Goal: Task Accomplishment & Management: Use online tool/utility

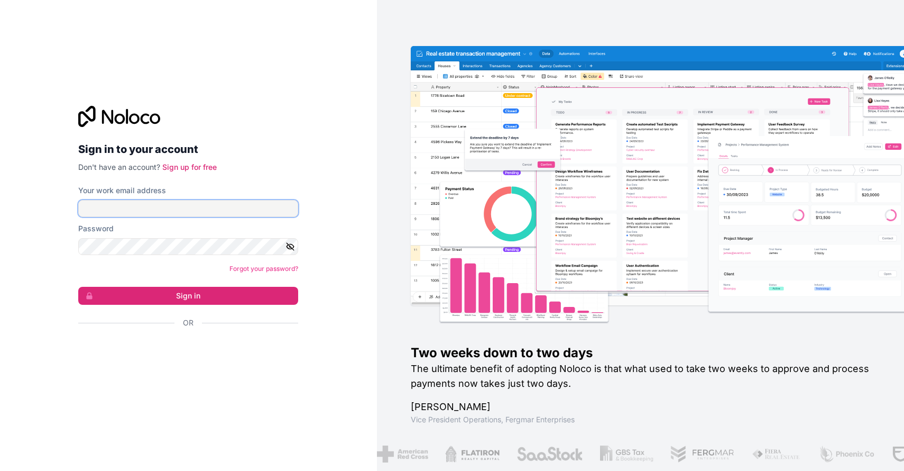
click at [152, 214] on input "Your work email address" at bounding box center [188, 208] width 220 height 17
type input "[PERSON_NAME][EMAIL_ADDRESS][DOMAIN_NAME]"
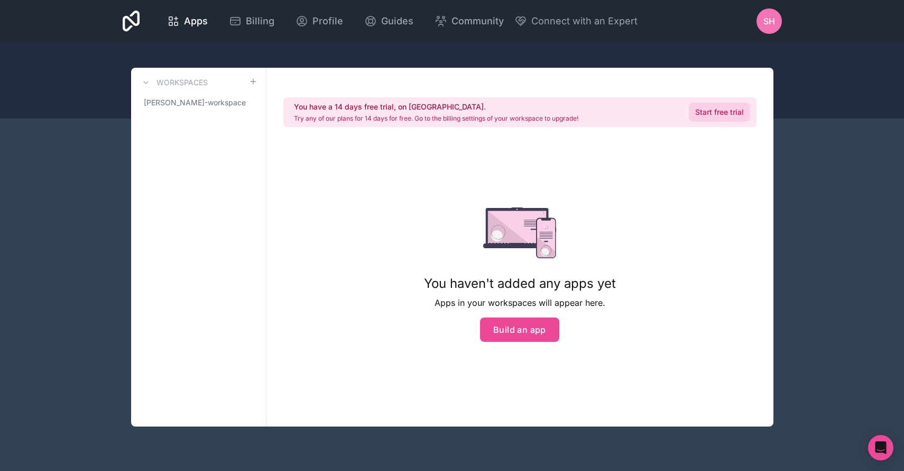
click at [718, 113] on link "Start free trial" at bounding box center [719, 112] width 61 height 19
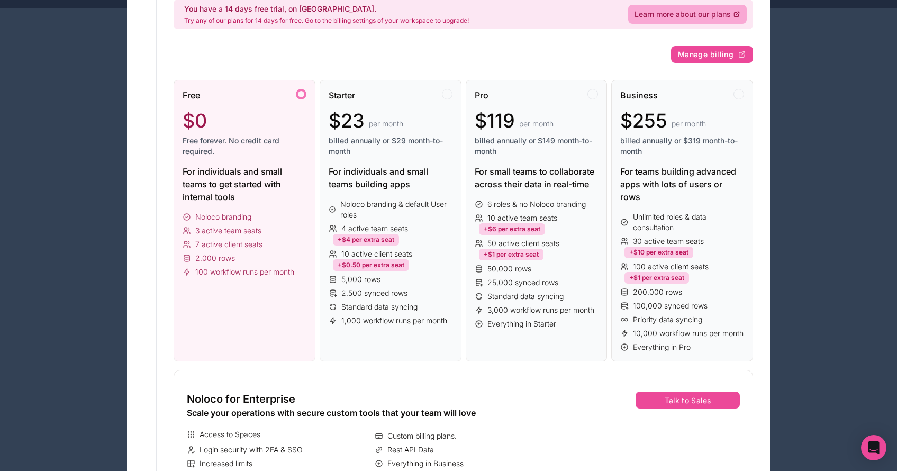
scroll to position [90, 0]
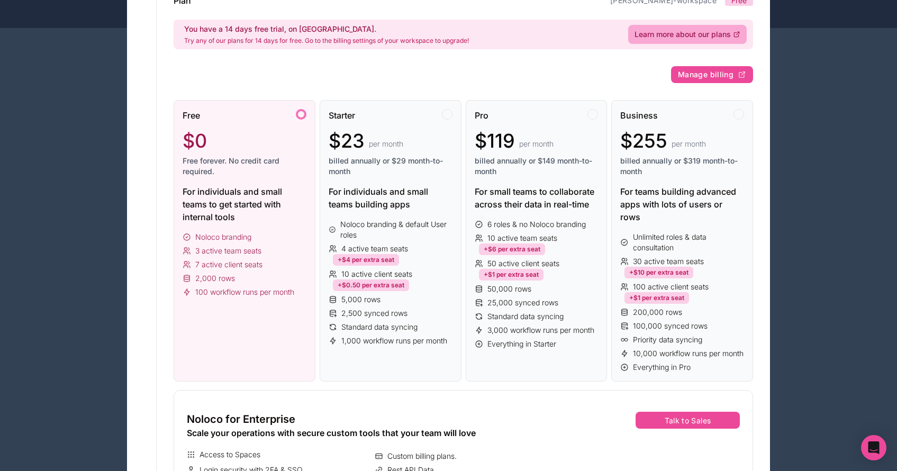
click at [209, 333] on div "Free $0 Free forever. No credit card required. For individuals and small teams …" at bounding box center [244, 240] width 142 height 281
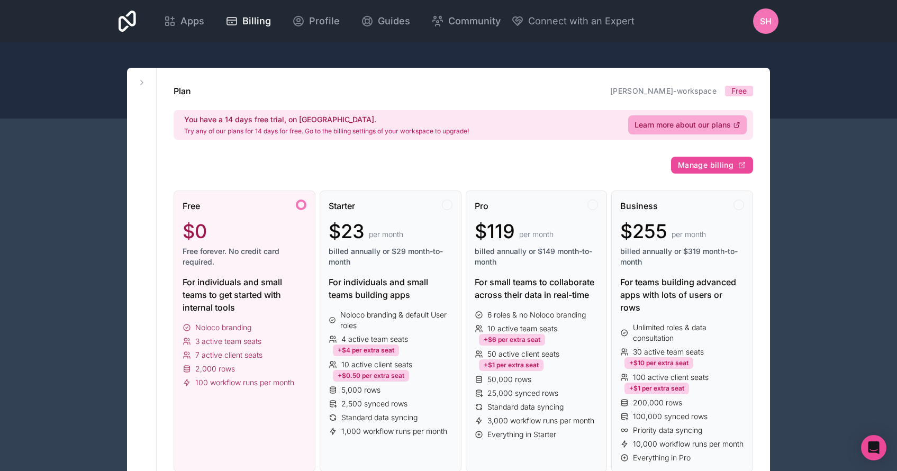
click at [739, 94] on span "Free" at bounding box center [738, 91] width 15 height 11
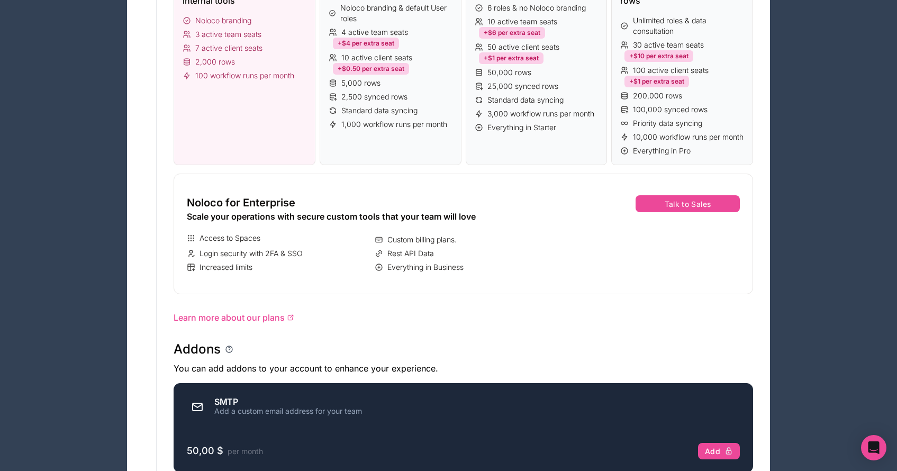
scroll to position [372, 0]
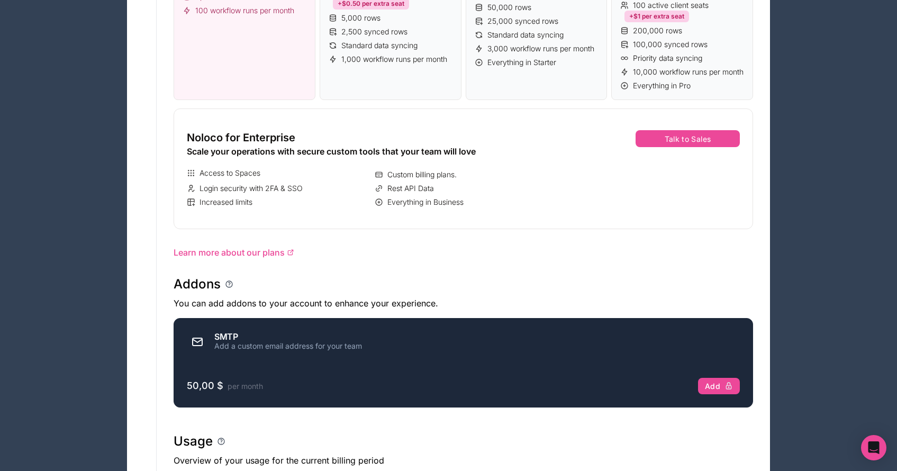
click at [820, 212] on div "Apps Billing Profile Guides Community Connect with an Expert SH Billing Profile…" at bounding box center [448, 209] width 897 height 1163
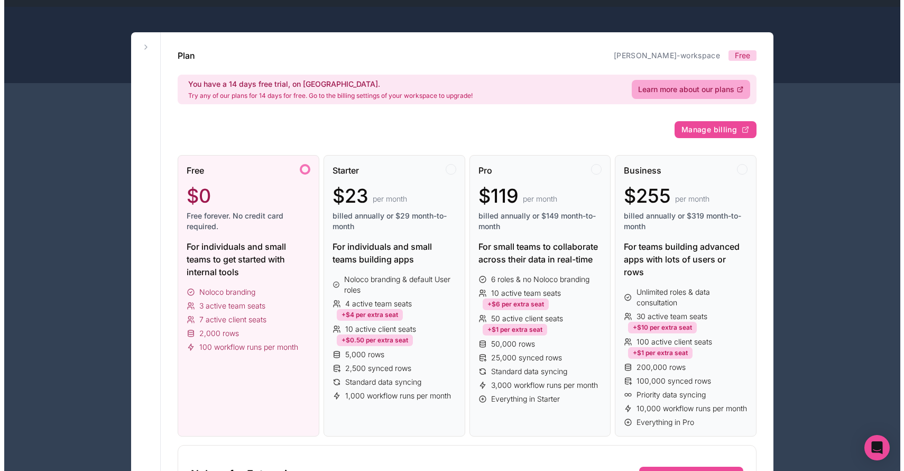
scroll to position [0, 0]
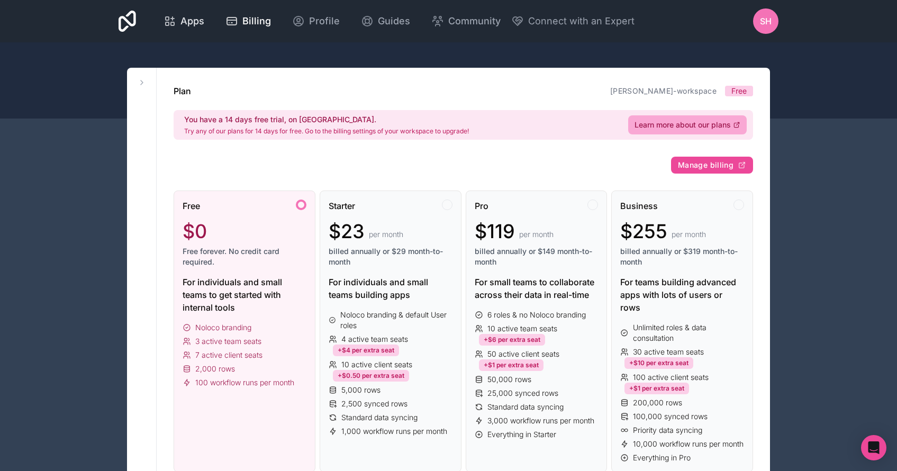
click at [180, 25] on span "Apps" at bounding box center [192, 21] width 24 height 15
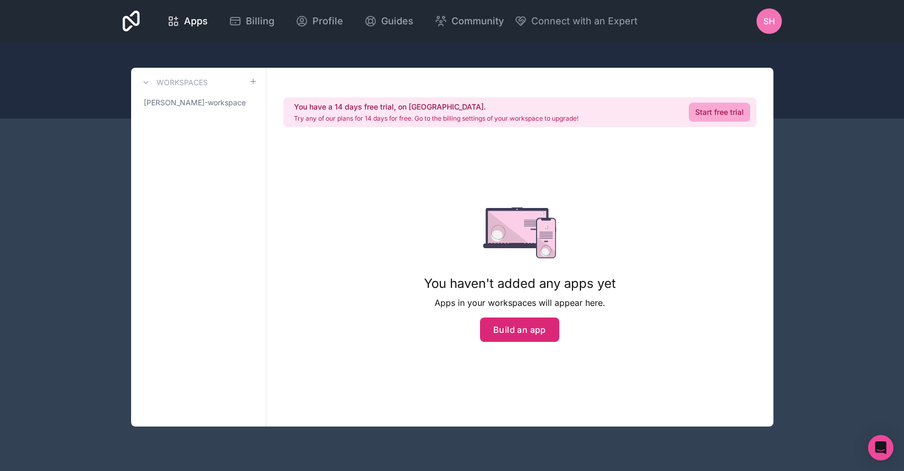
click at [522, 326] on button "Build an app" at bounding box center [519, 329] width 79 height 24
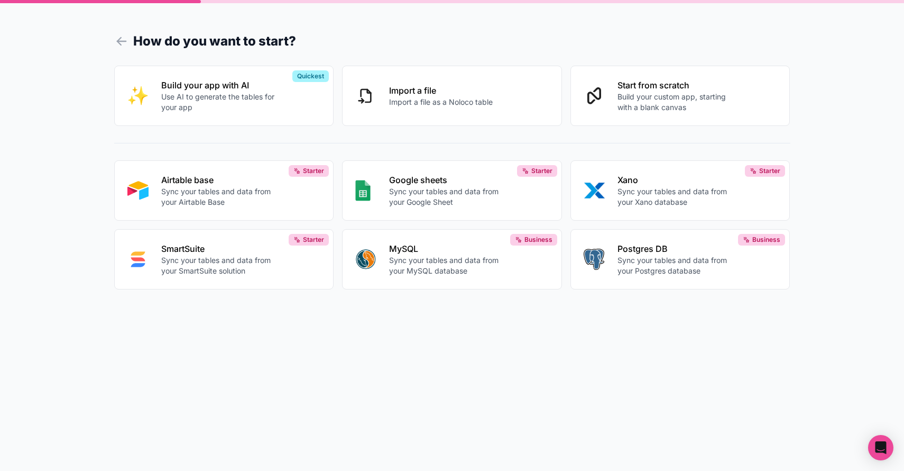
click at [423, 358] on form "How do you want to start? Build your app with AI Use AI to generate the tables …" at bounding box center [452, 247] width 676 height 445
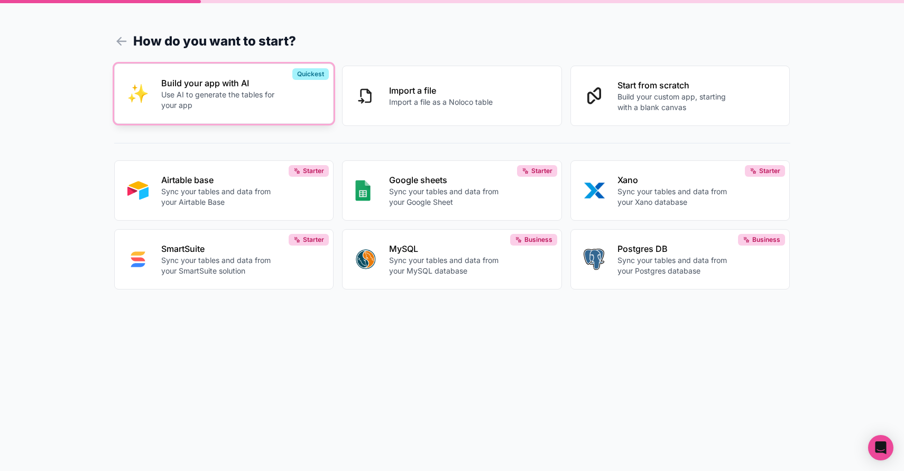
click at [246, 95] on p "Use AI to generate the tables for your app" at bounding box center [219, 99] width 117 height 21
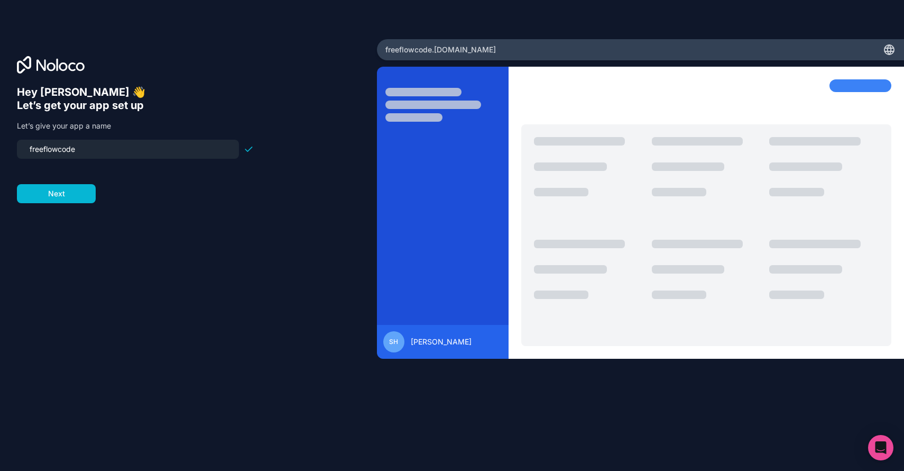
drag, startPoint x: 97, startPoint y: 154, endPoint x: 1, endPoint y: 133, distance: 99.1
click at [1, 133] on div "Hey Sebastian 👋 Let’s get your app set up Let’s give your app a name freeflowco…" at bounding box center [188, 235] width 377 height 392
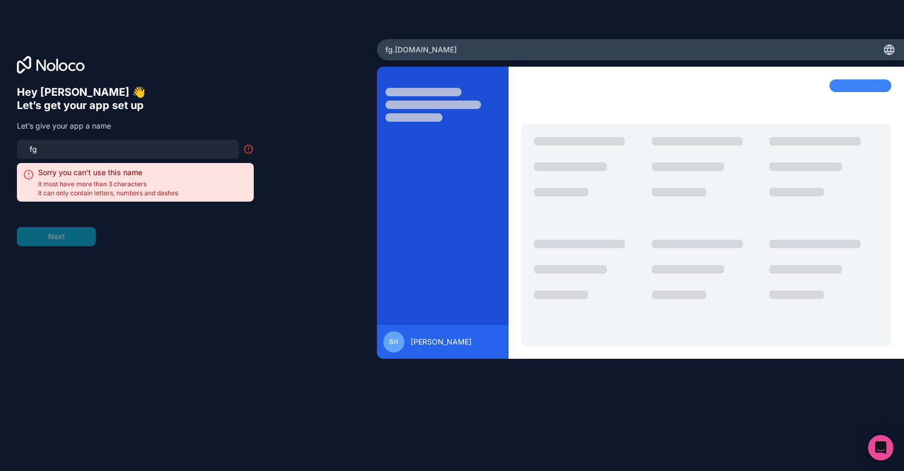
type input "f"
type input "g"
type input "f"
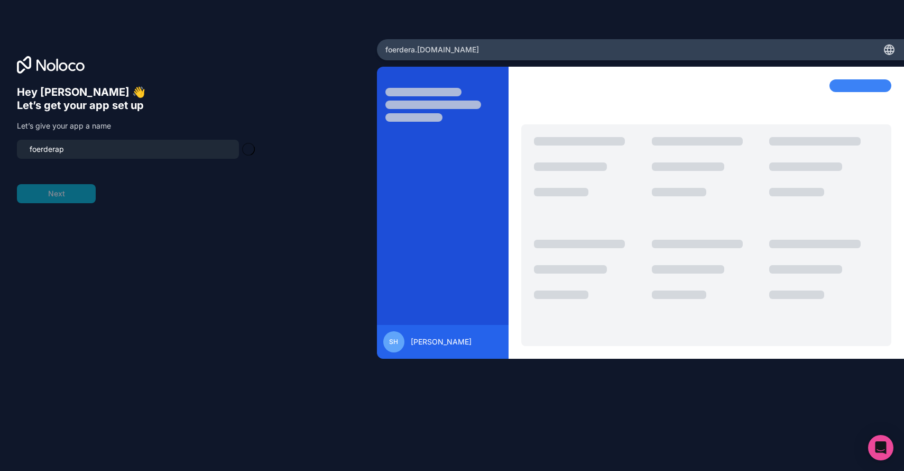
type input "foerderapp"
click button "Next" at bounding box center [56, 193] width 79 height 19
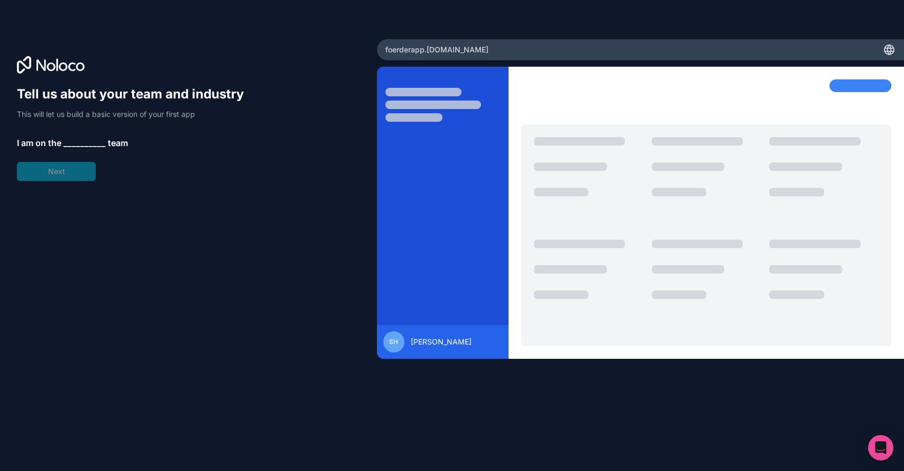
click at [79, 139] on span "__________" at bounding box center [84, 142] width 42 height 13
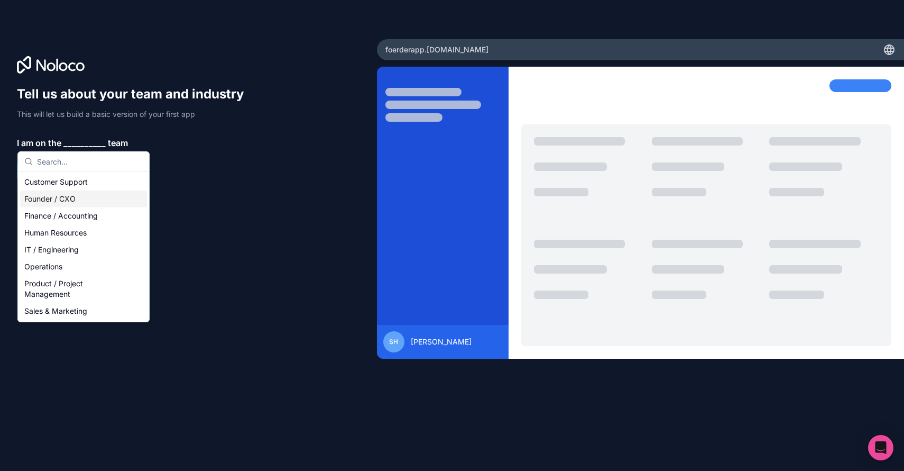
click at [88, 200] on div "Founder / CXO" at bounding box center [83, 198] width 127 height 17
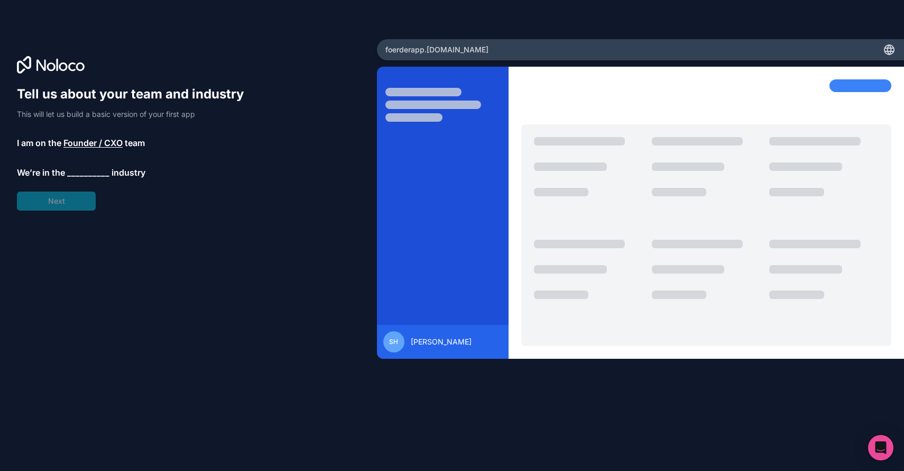
click at [72, 197] on div "Tell us about your team and industry This will let us build a basic version of …" at bounding box center [135, 148] width 237 height 125
click at [89, 165] on div "Tell us about your team and industry This will let us build a basic version of …" at bounding box center [135, 148] width 237 height 125
click at [82, 171] on span "__________" at bounding box center [88, 172] width 42 height 13
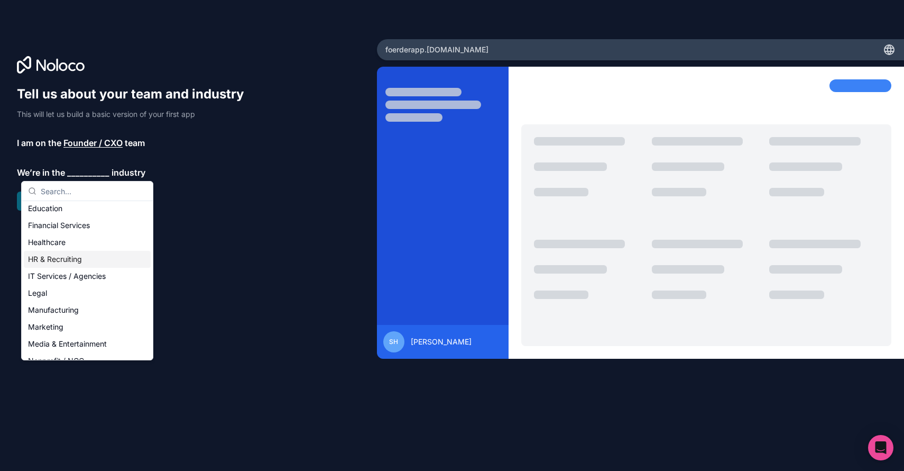
scroll to position [54, 0]
click at [93, 273] on div "IT Services / Agencies" at bounding box center [87, 275] width 127 height 17
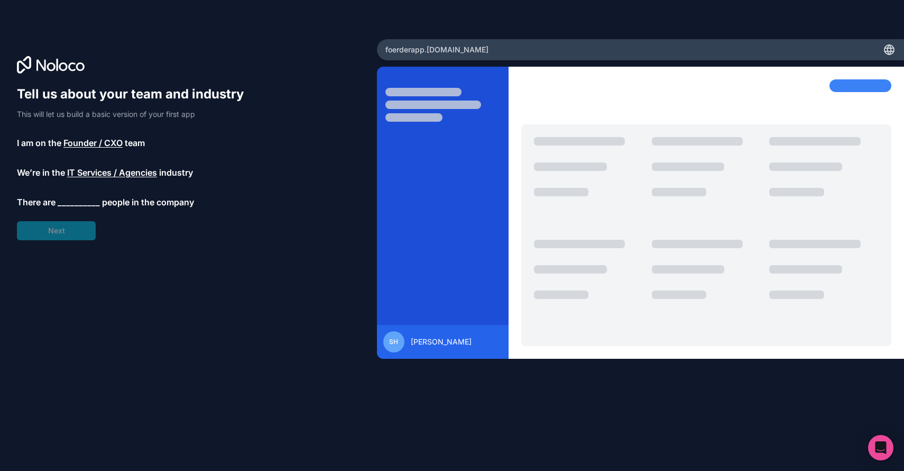
click at [67, 230] on div "Tell us about your team and industry This will let us build a basic version of …" at bounding box center [135, 163] width 237 height 154
click at [71, 199] on span "__________" at bounding box center [79, 202] width 42 height 13
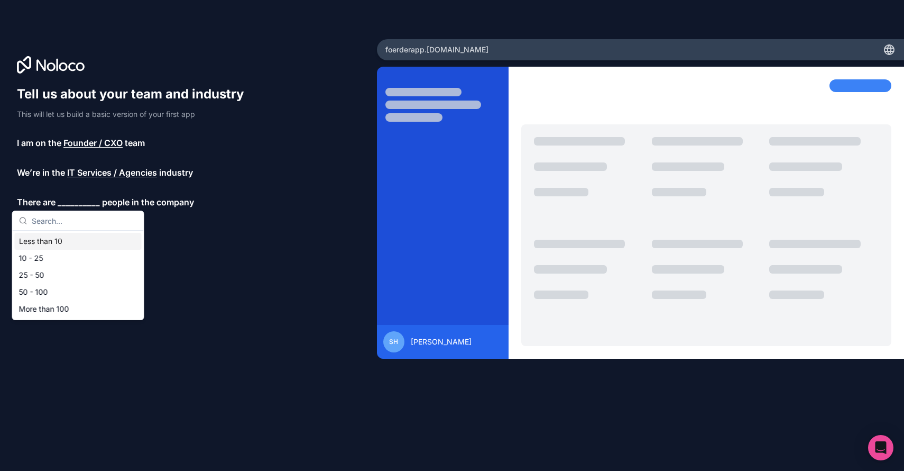
click at [55, 245] on div "Less than 10" at bounding box center [78, 241] width 127 height 17
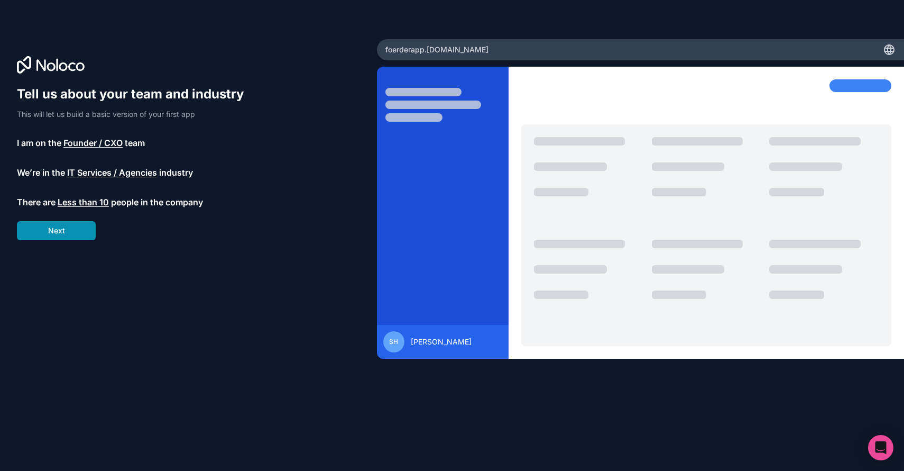
click at [50, 235] on button "Next" at bounding box center [56, 230] width 79 height 19
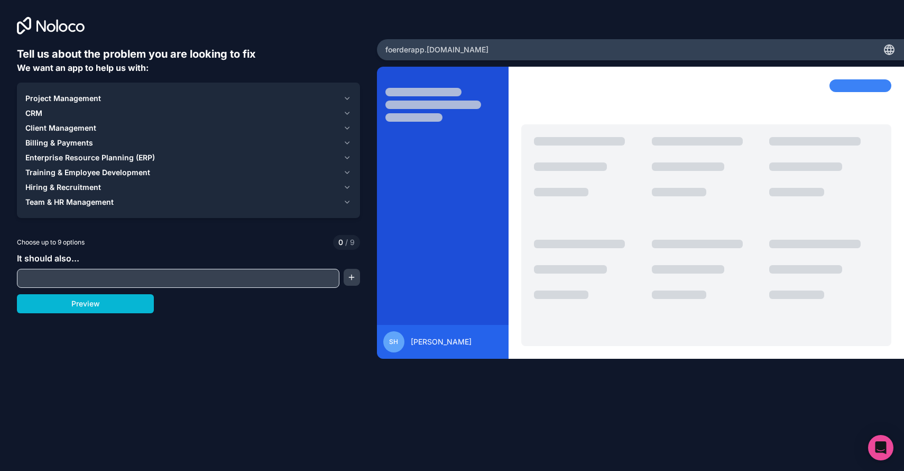
click at [86, 279] on input "text" at bounding box center [178, 278] width 317 height 15
click at [37, 110] on span "CRM" at bounding box center [33, 113] width 17 height 11
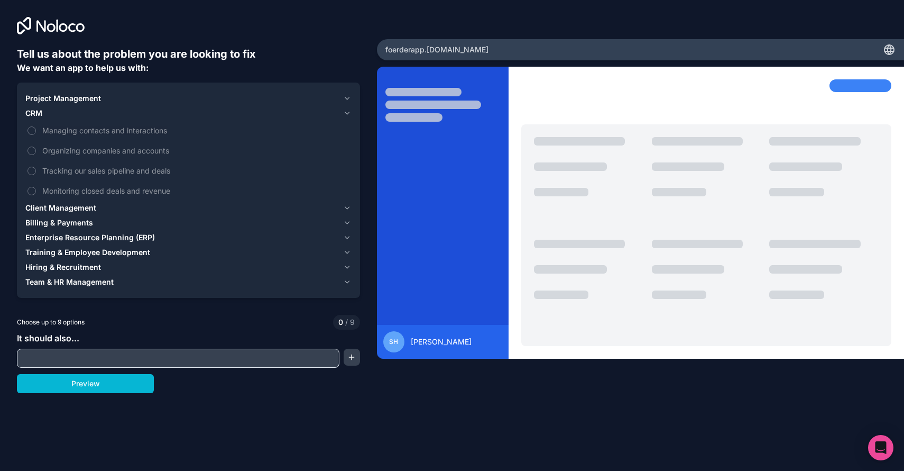
click at [59, 207] on span "Client Management" at bounding box center [60, 208] width 71 height 11
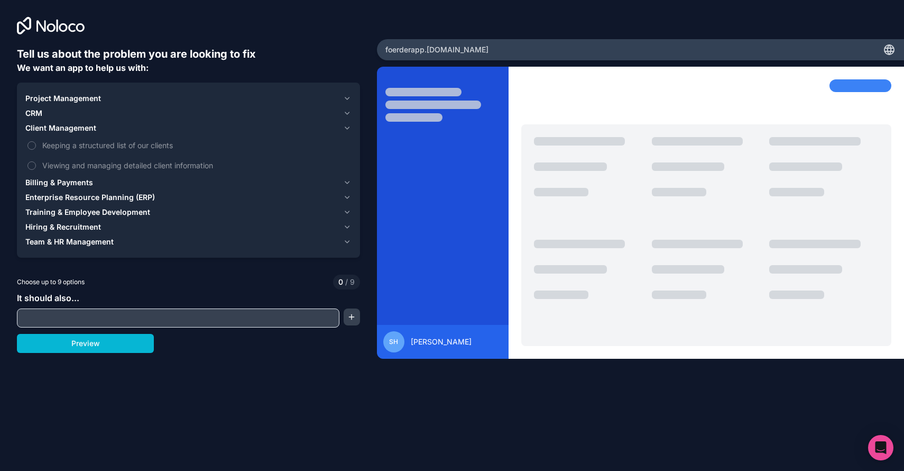
click at [70, 181] on span "Billing & Payments" at bounding box center [59, 182] width 68 height 11
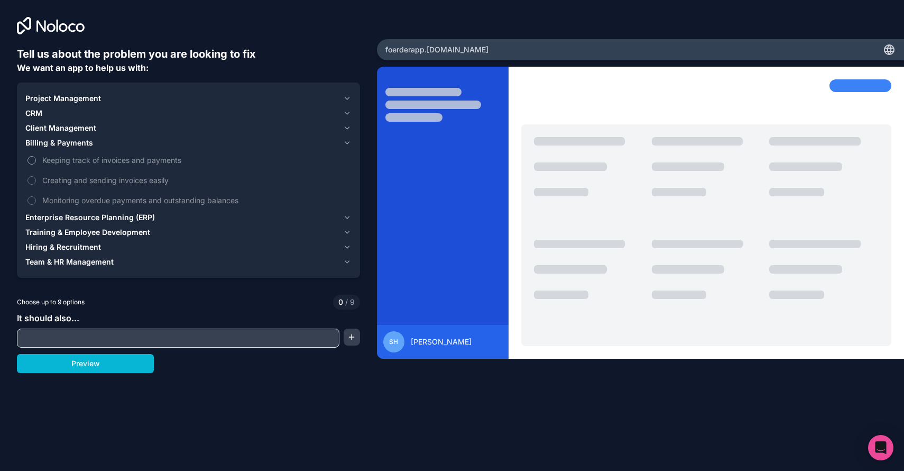
click at [44, 157] on span "Keeping track of invoices and payments" at bounding box center [195, 159] width 307 height 11
click at [36, 157] on button "Keeping track of invoices and payments" at bounding box center [32, 160] width 8 height 8
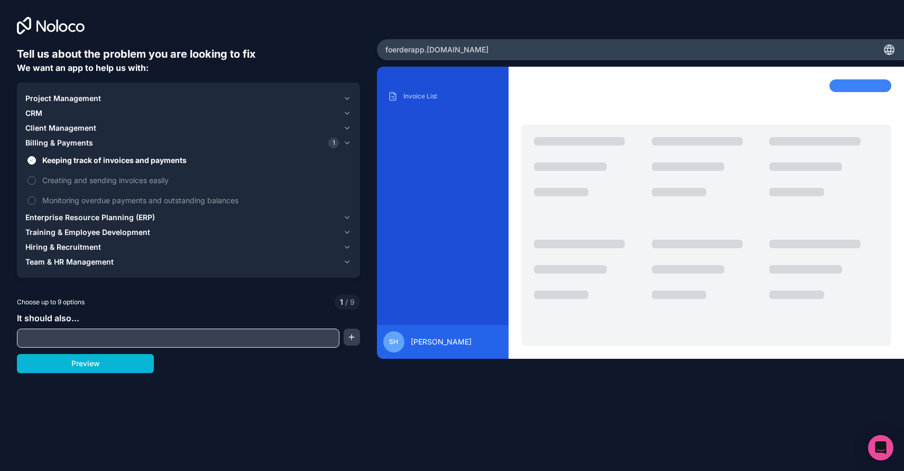
drag, startPoint x: 102, startPoint y: 363, endPoint x: 109, endPoint y: 308, distance: 54.9
click at [109, 311] on div "Tell us about the problem you are looking to fix We want an app to help us with…" at bounding box center [188, 211] width 343 height 329
click at [89, 372] on button "Preview" at bounding box center [85, 363] width 137 height 19
click at [47, 128] on span "Client Management" at bounding box center [60, 128] width 71 height 11
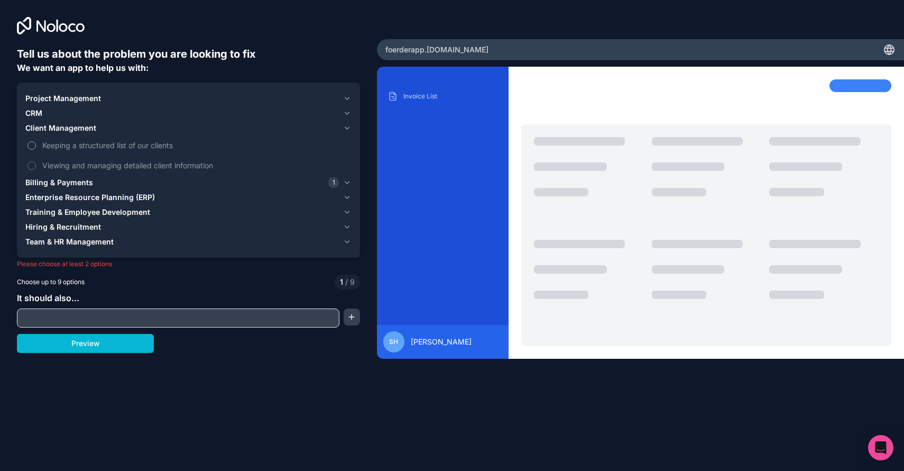
click at [32, 145] on button "Keeping a structured list of our clients" at bounding box center [32, 145] width 8 height 8
click at [32, 110] on span "CRM" at bounding box center [33, 113] width 17 height 11
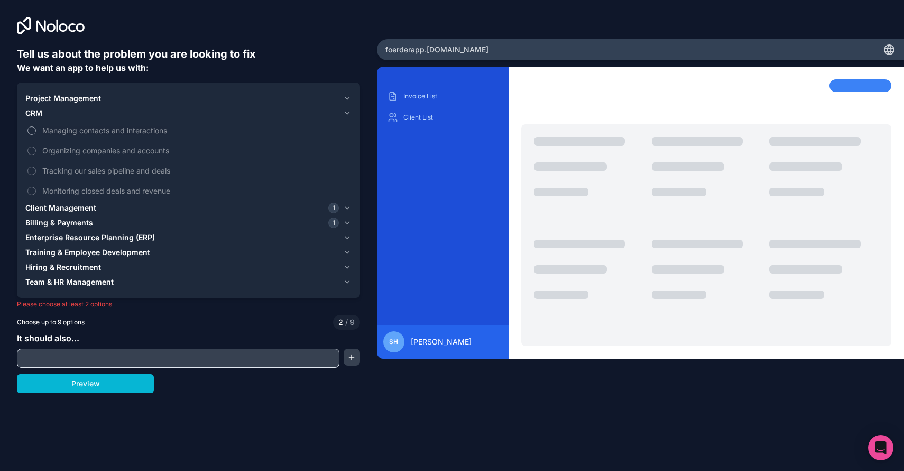
click at [30, 130] on button "Managing contacts and interactions" at bounding box center [32, 130] width 8 height 8
click at [41, 96] on span "Project Management" at bounding box center [63, 98] width 76 height 11
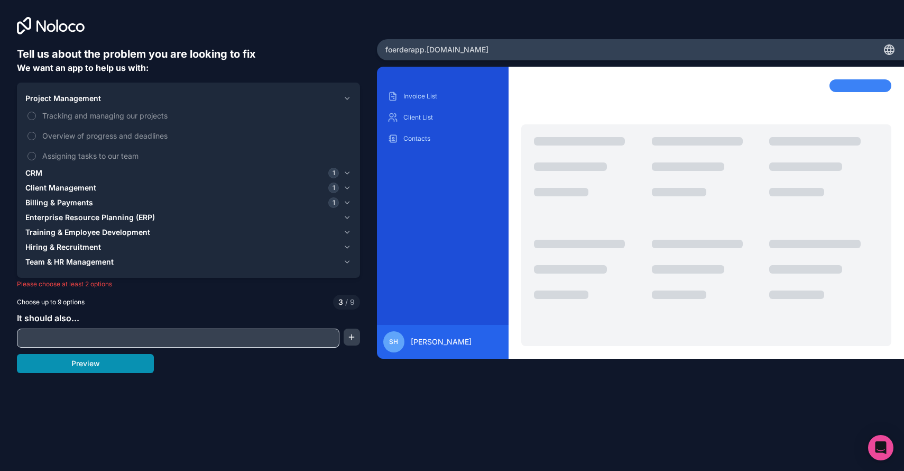
click at [116, 359] on button "Preview" at bounding box center [85, 363] width 137 height 19
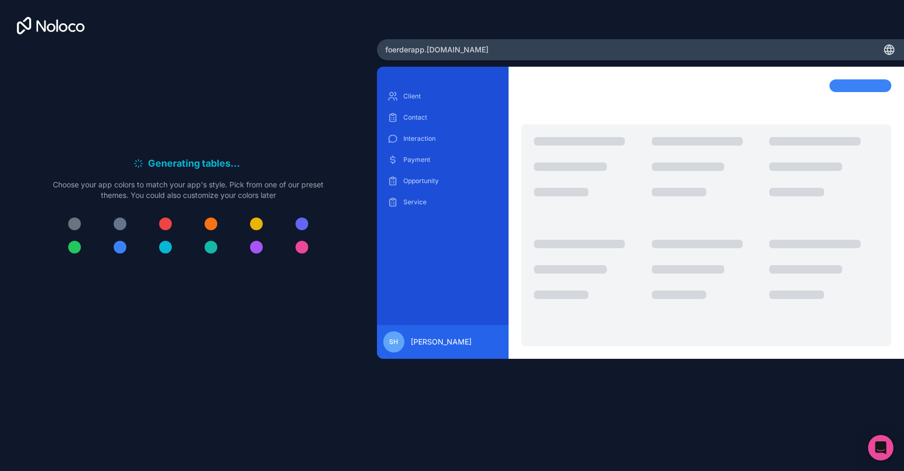
click at [124, 247] on div at bounding box center [120, 247] width 13 height 13
click at [161, 224] on div at bounding box center [165, 223] width 13 height 13
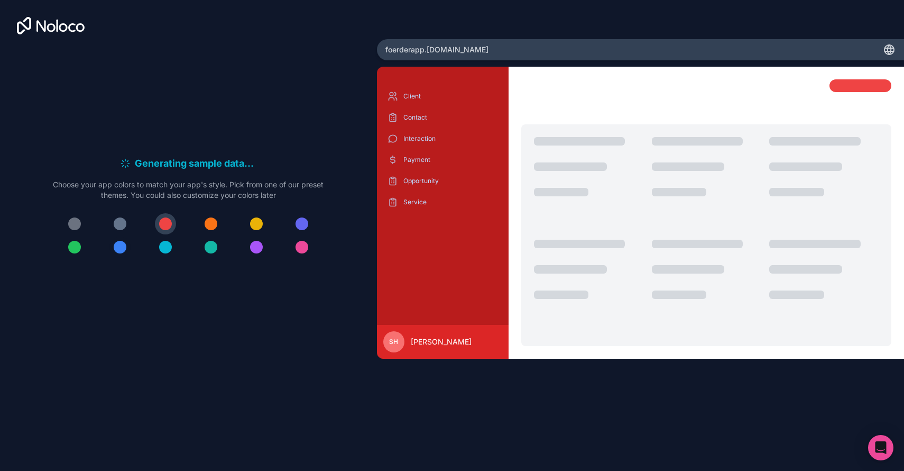
click at [121, 247] on div at bounding box center [120, 247] width 13 height 13
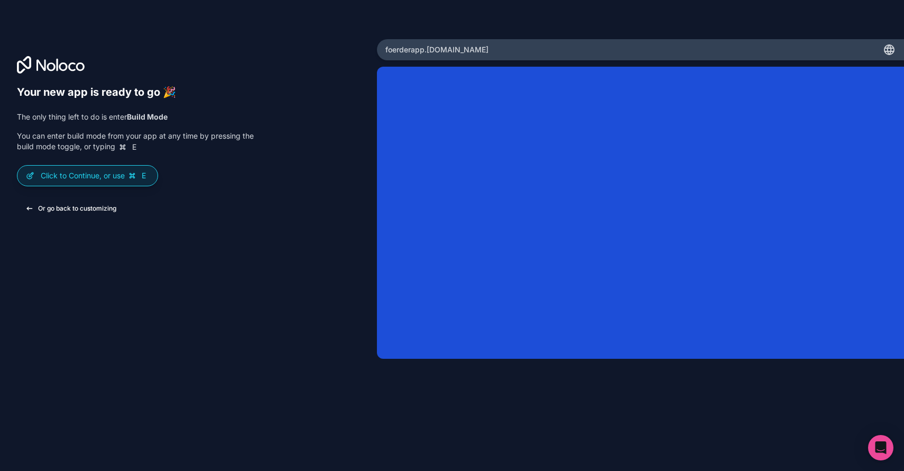
click at [81, 206] on button "Or go back to customizing" at bounding box center [71, 208] width 108 height 19
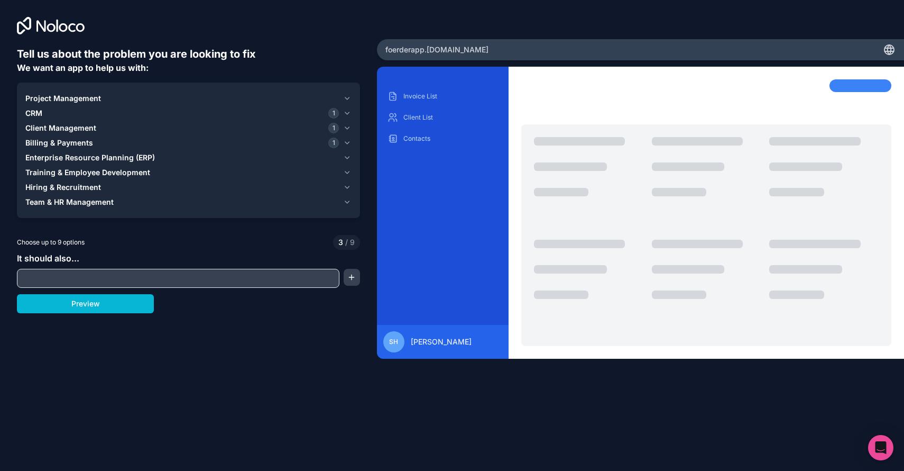
click at [181, 98] on div "Project Management" at bounding box center [182, 98] width 314 height 11
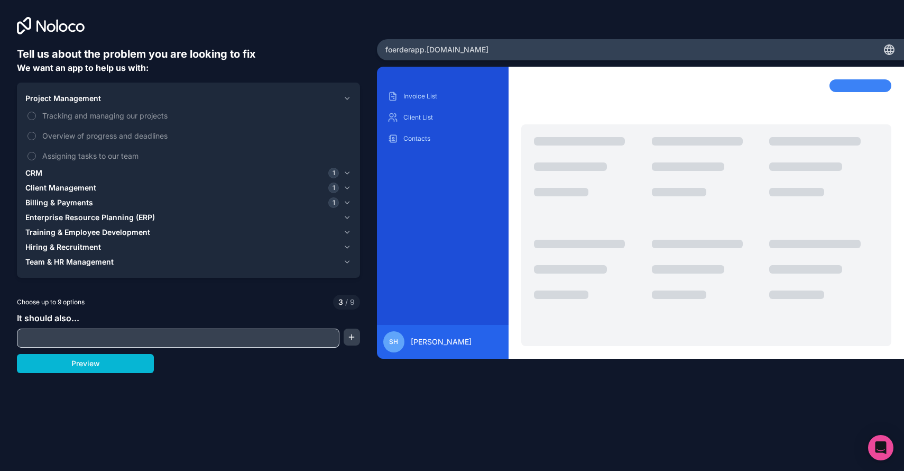
click at [181, 98] on div "Project Management" at bounding box center [182, 98] width 314 height 11
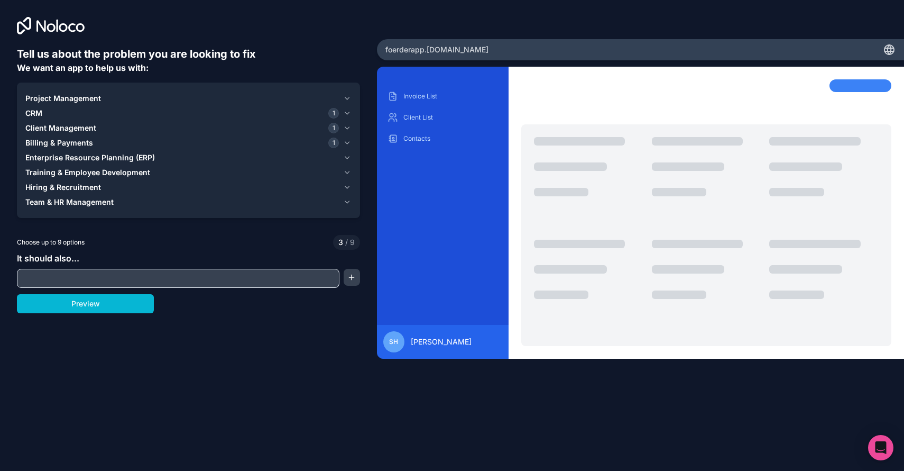
click at [95, 204] on span "Team & HR Management" at bounding box center [69, 202] width 88 height 11
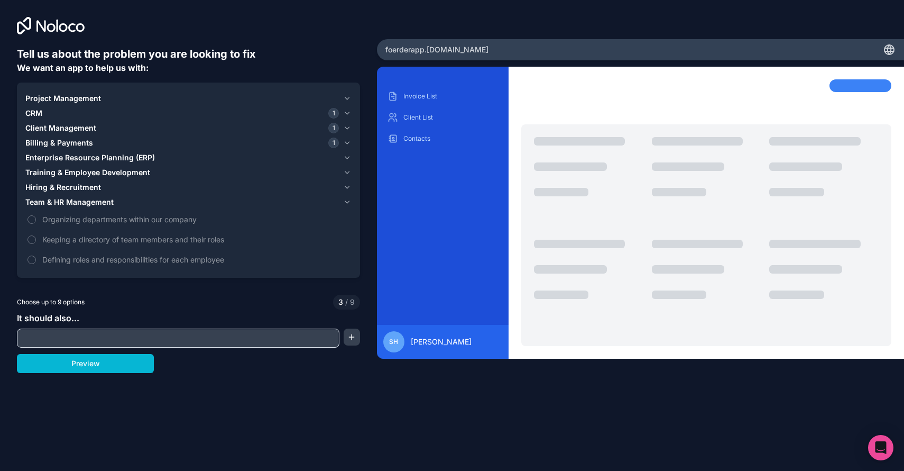
click at [95, 204] on span "Team & HR Management" at bounding box center [69, 202] width 88 height 11
